Goal: Task Accomplishment & Management: Manage account settings

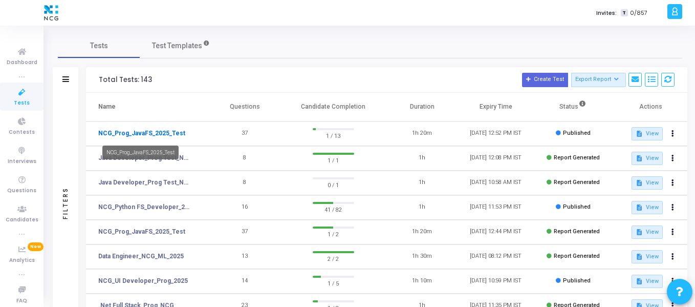
click at [172, 130] on link "NCG_Prog_JavaFS_2025_Test" at bounding box center [141, 132] width 87 height 9
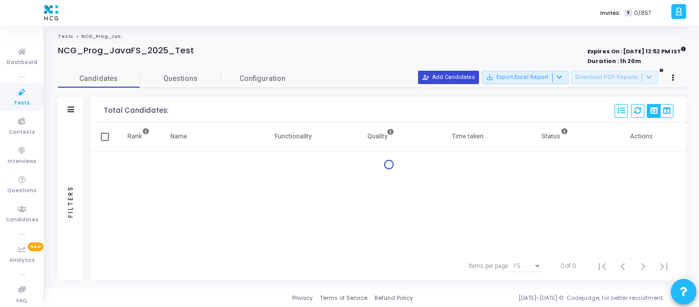
click at [454, 77] on button "person_add_alt Add Candidates" at bounding box center [448, 77] width 61 height 13
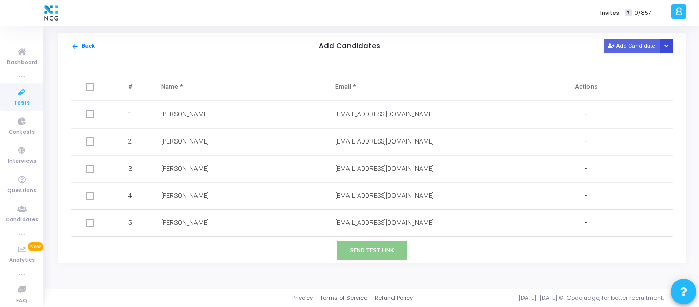
click at [666, 48] on icon "Button group with nested dropdown" at bounding box center [666, 45] width 5 height 5
click at [647, 64] on button "Upload Candidate List" at bounding box center [629, 66] width 78 height 14
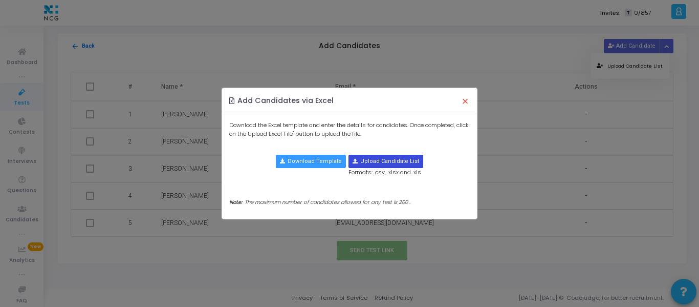
click at [394, 161] on input "file" at bounding box center [386, 161] width 74 height 12
type input "C:\fakepath\CodeJudge Test_Java.csv"
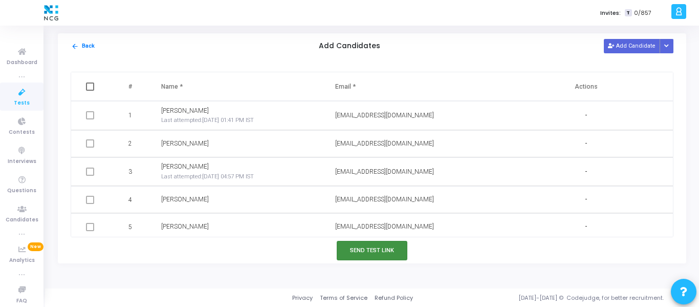
click at [356, 248] on button "Send Test Link" at bounding box center [372, 249] width 71 height 19
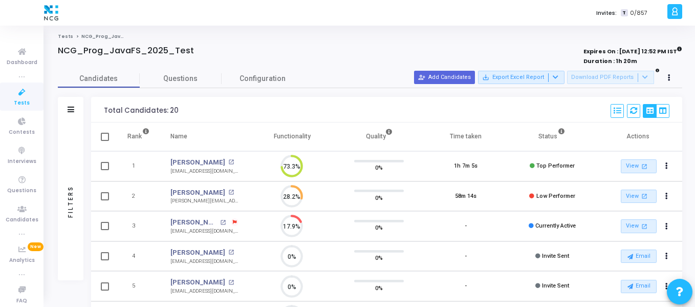
click at [23, 88] on icon at bounding box center [21, 92] width 21 height 13
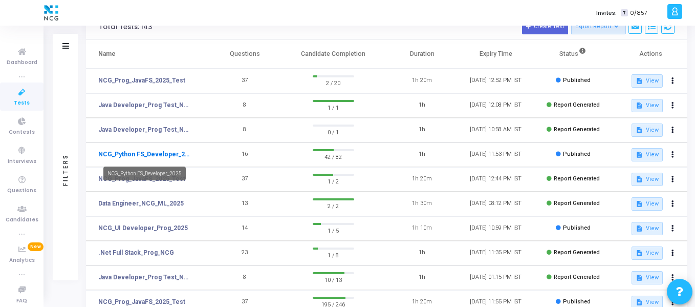
click at [170, 150] on link "NCG_Python FS_Developer_2025" at bounding box center [145, 153] width 94 height 9
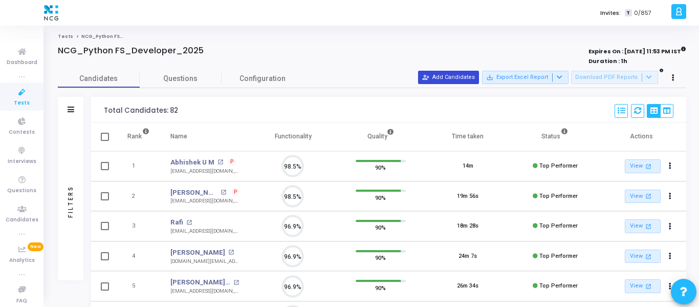
click at [470, 78] on button "person_add_alt Add Candidates" at bounding box center [448, 77] width 61 height 13
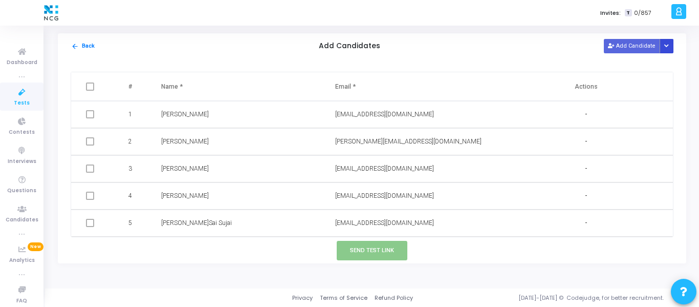
click at [668, 44] on icon "Button group with nested dropdown" at bounding box center [666, 45] width 5 height 5
click at [644, 66] on button "Upload Candidate List" at bounding box center [629, 66] width 78 height 14
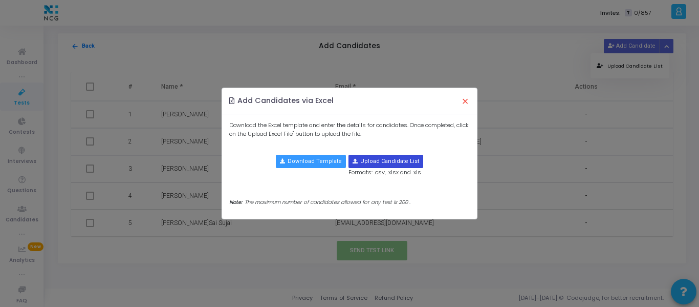
click at [380, 159] on input "file" at bounding box center [386, 161] width 74 height 12
type input "C:\fakepath\CodeJudge Test_Python.csv"
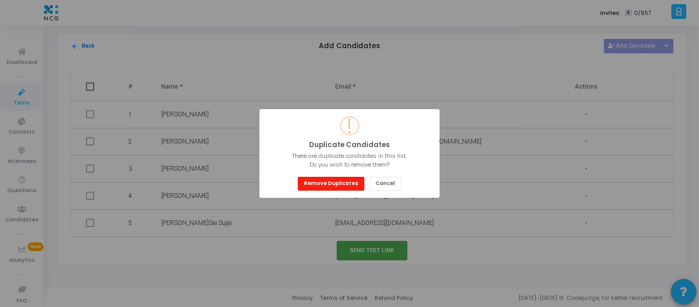
click at [334, 181] on button "Remove Duplicates" at bounding box center [331, 184] width 67 height 14
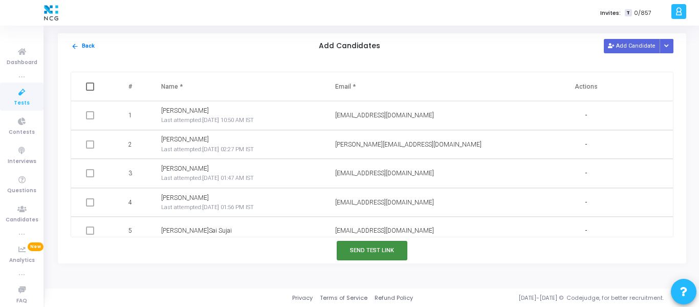
click at [372, 248] on button "Send Test Link" at bounding box center [372, 249] width 71 height 19
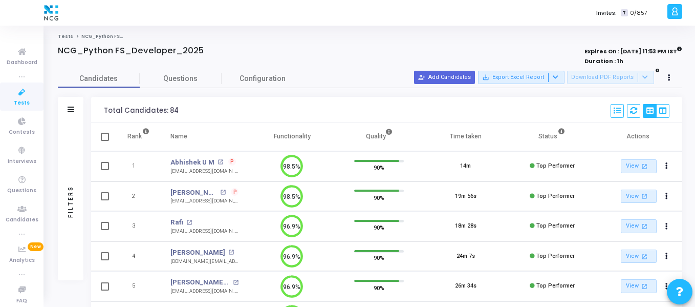
click at [21, 94] on icon at bounding box center [21, 92] width 21 height 13
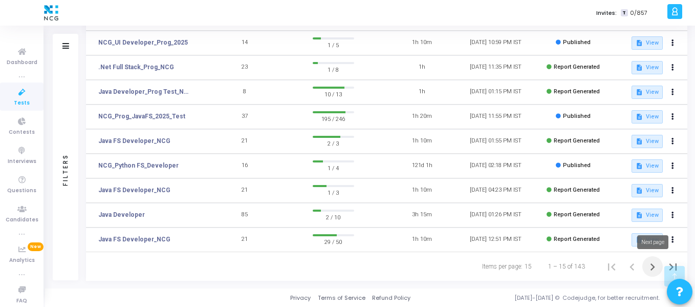
click at [650, 266] on icon "Next page" at bounding box center [652, 266] width 14 height 14
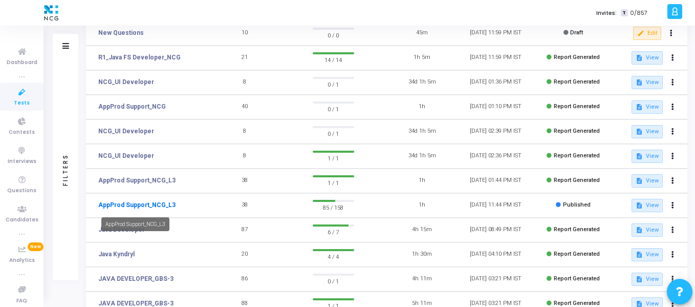
click at [168, 206] on link "AppProd Support_NCG_L3" at bounding box center [136, 204] width 77 height 9
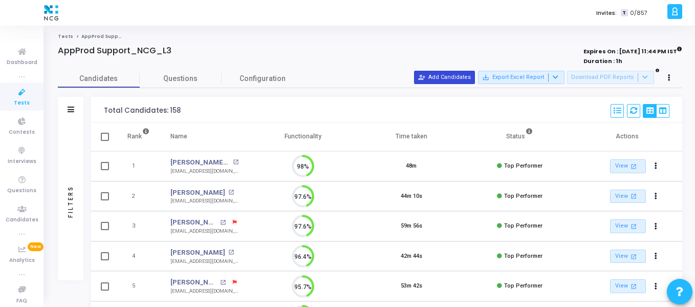
click at [444, 80] on button "person_add_alt Add Candidates" at bounding box center [444, 77] width 61 height 13
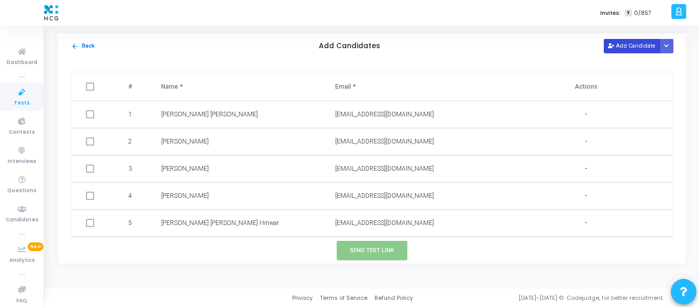
click at [614, 49] on button "Add Candidate" at bounding box center [632, 46] width 56 height 14
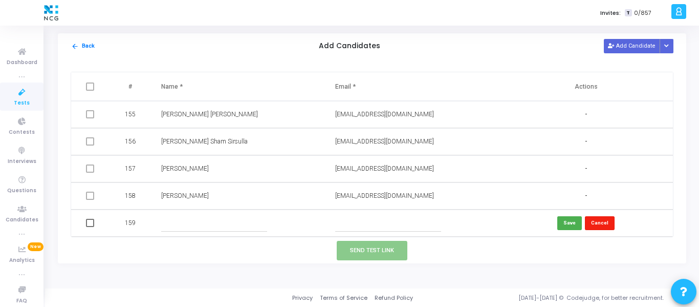
click at [590, 225] on button "Cancel" at bounding box center [600, 223] width 30 height 14
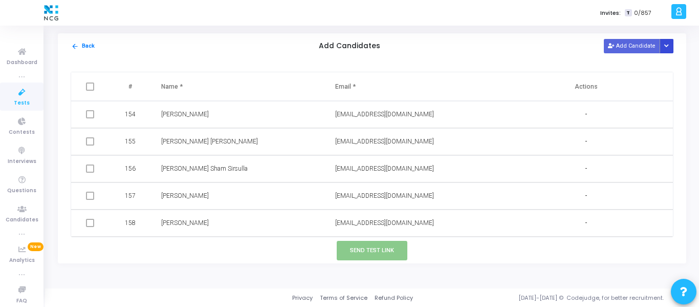
click at [670, 50] on button "Button group with nested dropdown" at bounding box center [667, 46] width 14 height 14
click at [644, 66] on button "Upload Candidate List" at bounding box center [629, 66] width 78 height 14
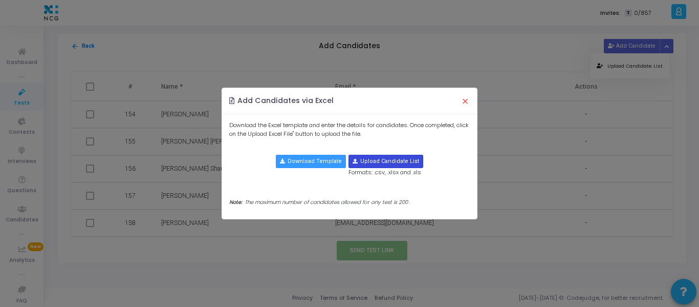
click at [382, 165] on input "file" at bounding box center [386, 161] width 74 height 12
type input "C:\fakepath\CodeJudge Test _Prod Support.csv"
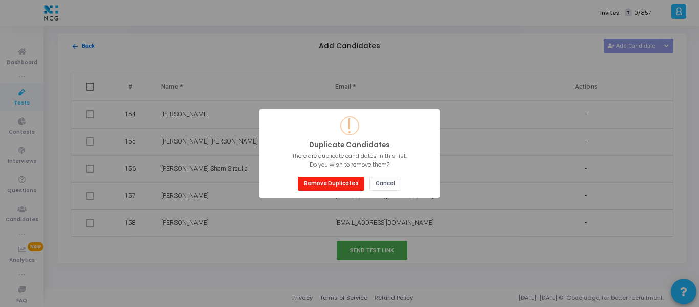
click at [332, 187] on button "Remove Duplicates" at bounding box center [331, 184] width 67 height 14
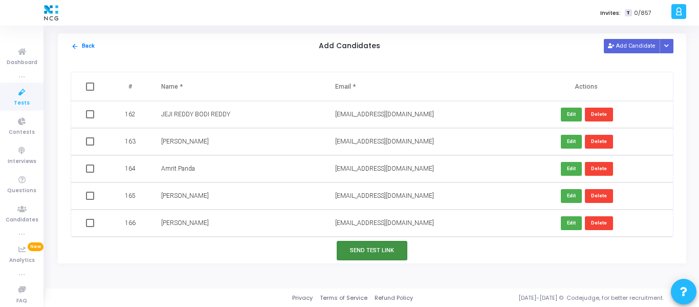
click at [384, 247] on button "Send Test Link" at bounding box center [372, 249] width 71 height 19
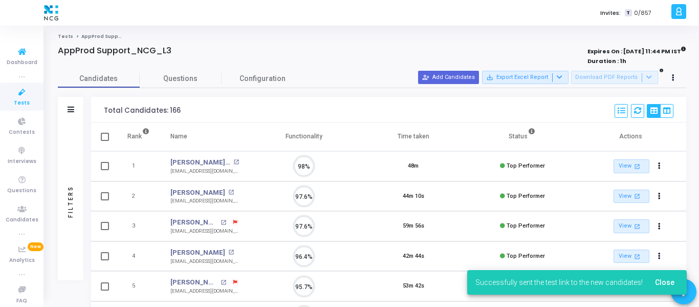
click at [13, 96] on icon at bounding box center [21, 92] width 21 height 13
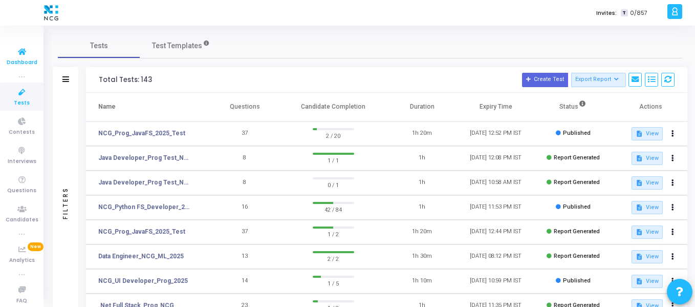
click at [16, 52] on icon at bounding box center [21, 52] width 21 height 13
